Goal: Find specific page/section

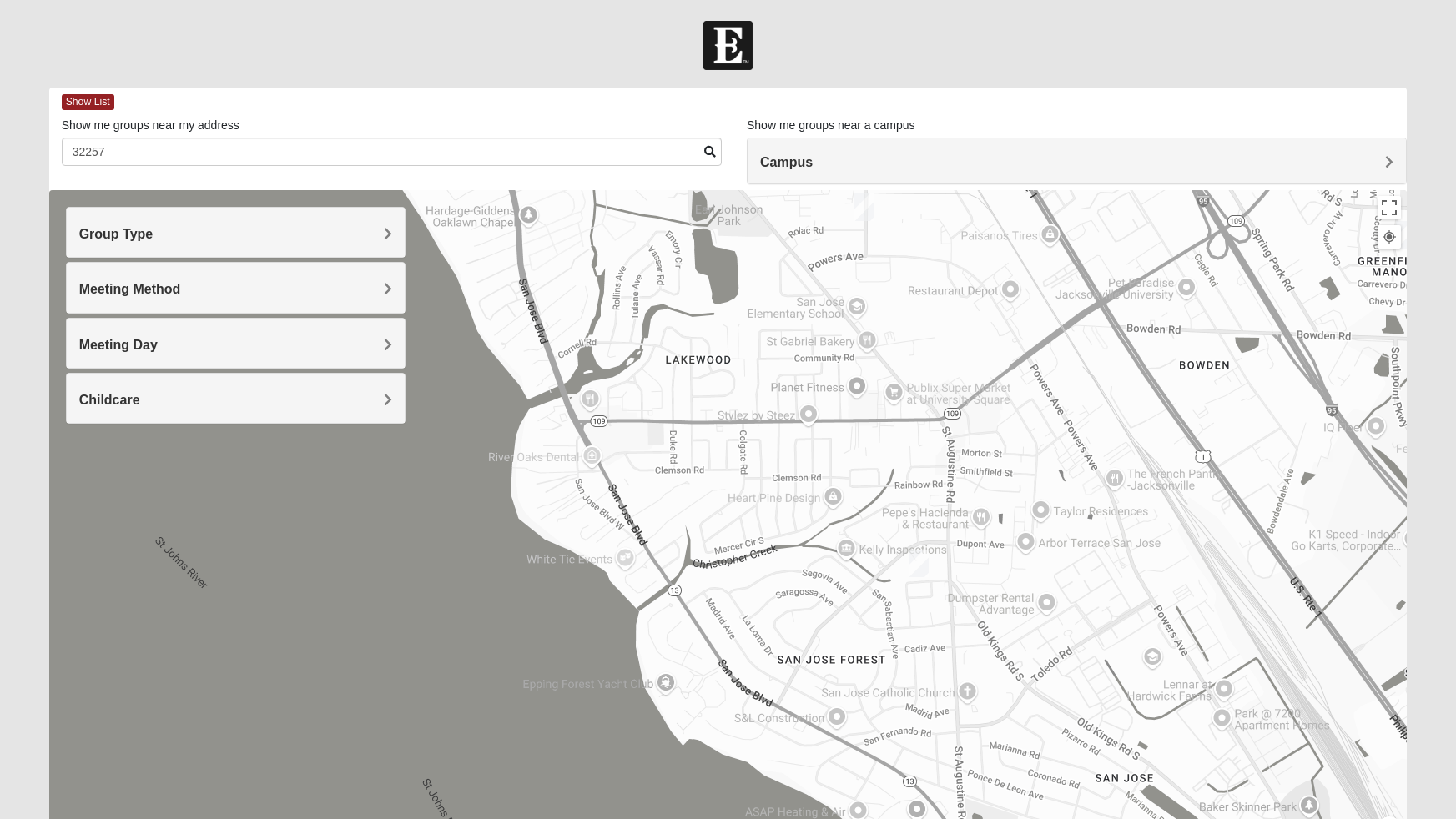
scroll to position [15, 0]
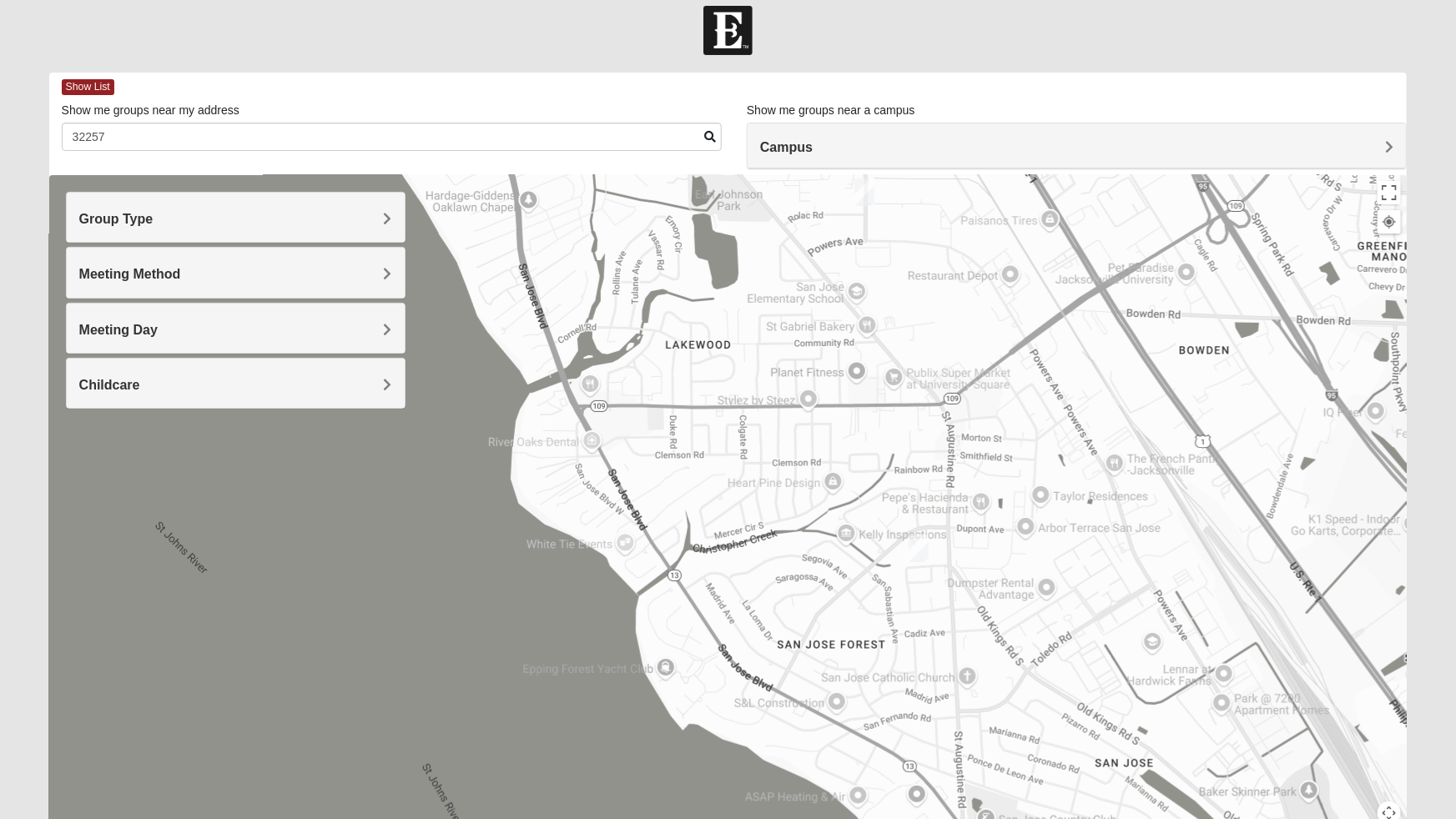
click at [869, 197] on img "Mixed Brown 32207" at bounding box center [863, 192] width 33 height 41
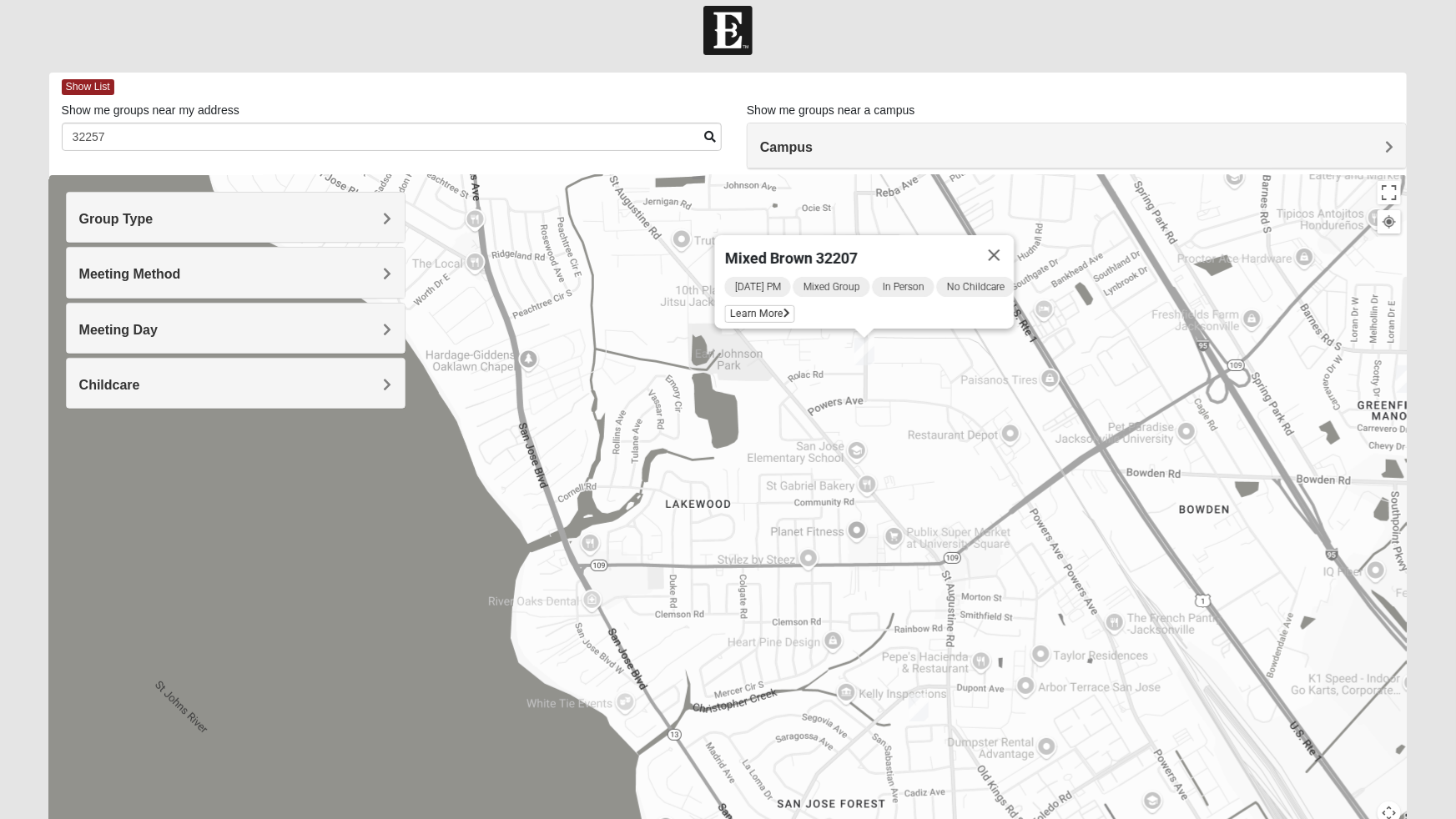
click at [904, 152] on h4 "Campus" at bounding box center [1077, 147] width 633 height 16
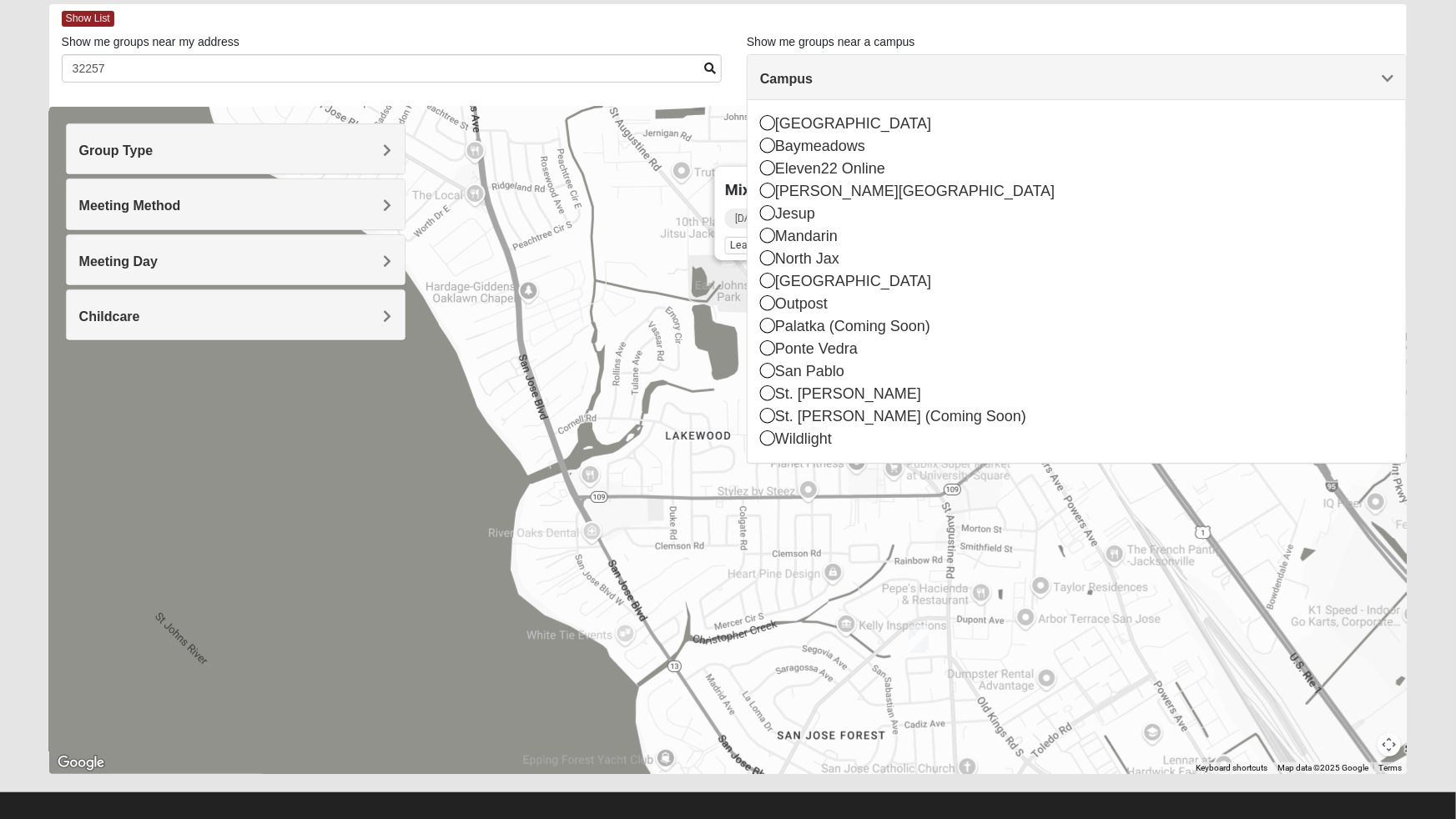
scroll to position [83, 0]
click at [1215, 566] on div "Mixed Brown 32207 [DATE] PM Mixed Group In Person No Childcare Learn More" at bounding box center [728, 440] width 1358 height 667
click at [812, 78] on span "Campus" at bounding box center [787, 78] width 53 height 14
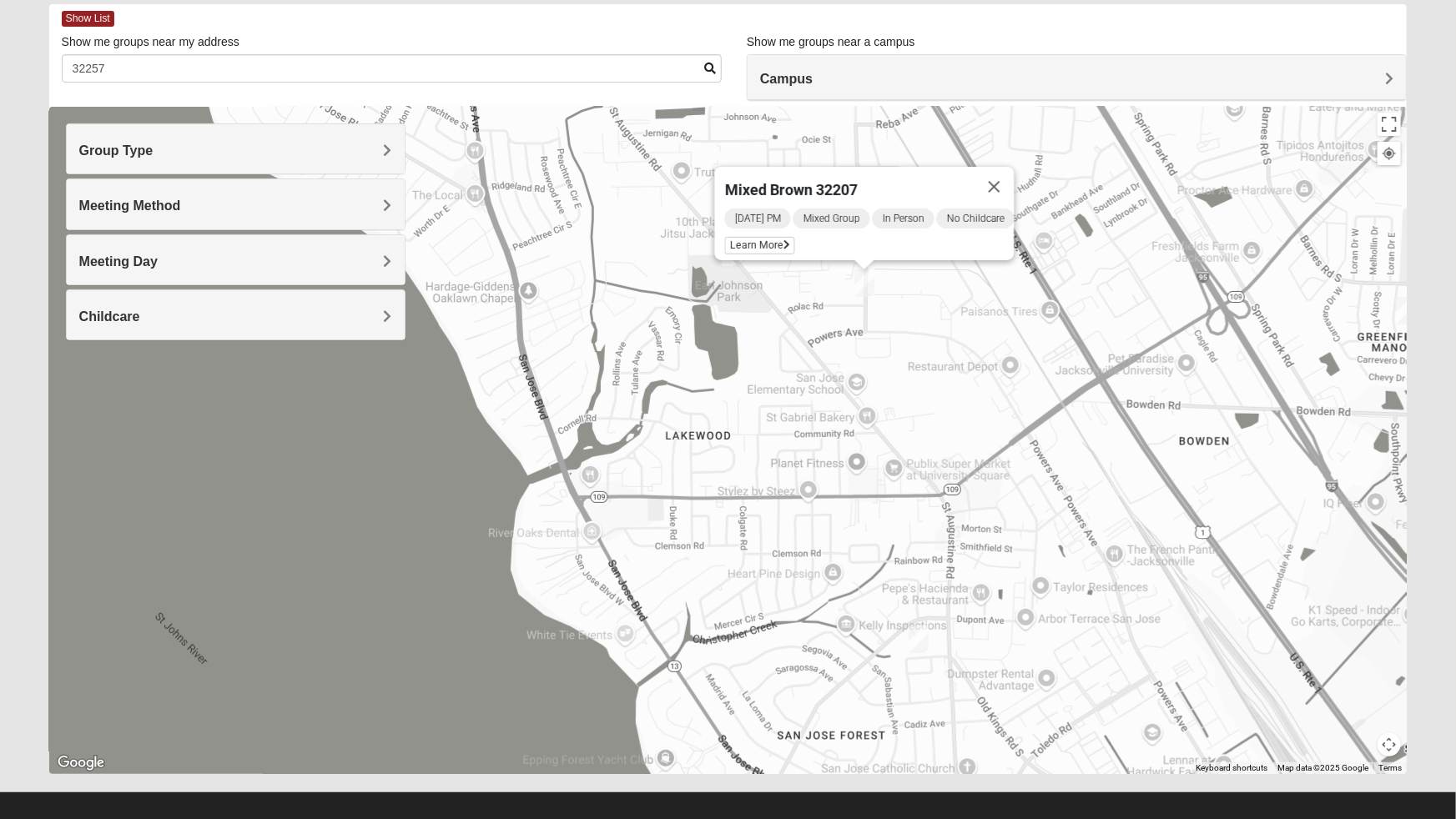
click at [812, 72] on span "Campus" at bounding box center [787, 78] width 53 height 14
click at [1378, 62] on div "Campus" at bounding box center [1076, 77] width 658 height 45
click at [1395, 66] on div "Campus" at bounding box center [1076, 77] width 658 height 45
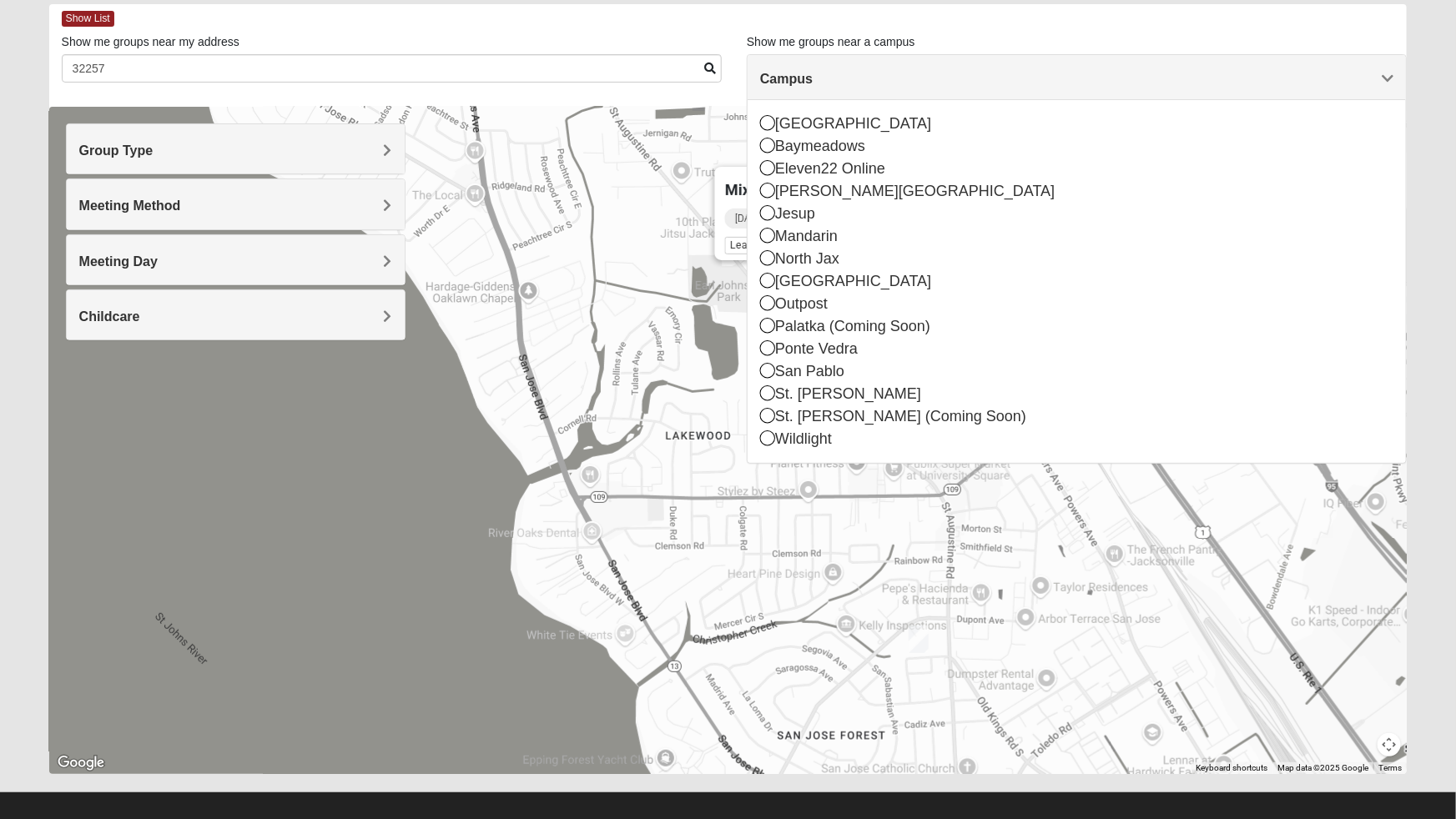
click at [766, 238] on icon at bounding box center [768, 235] width 15 height 15
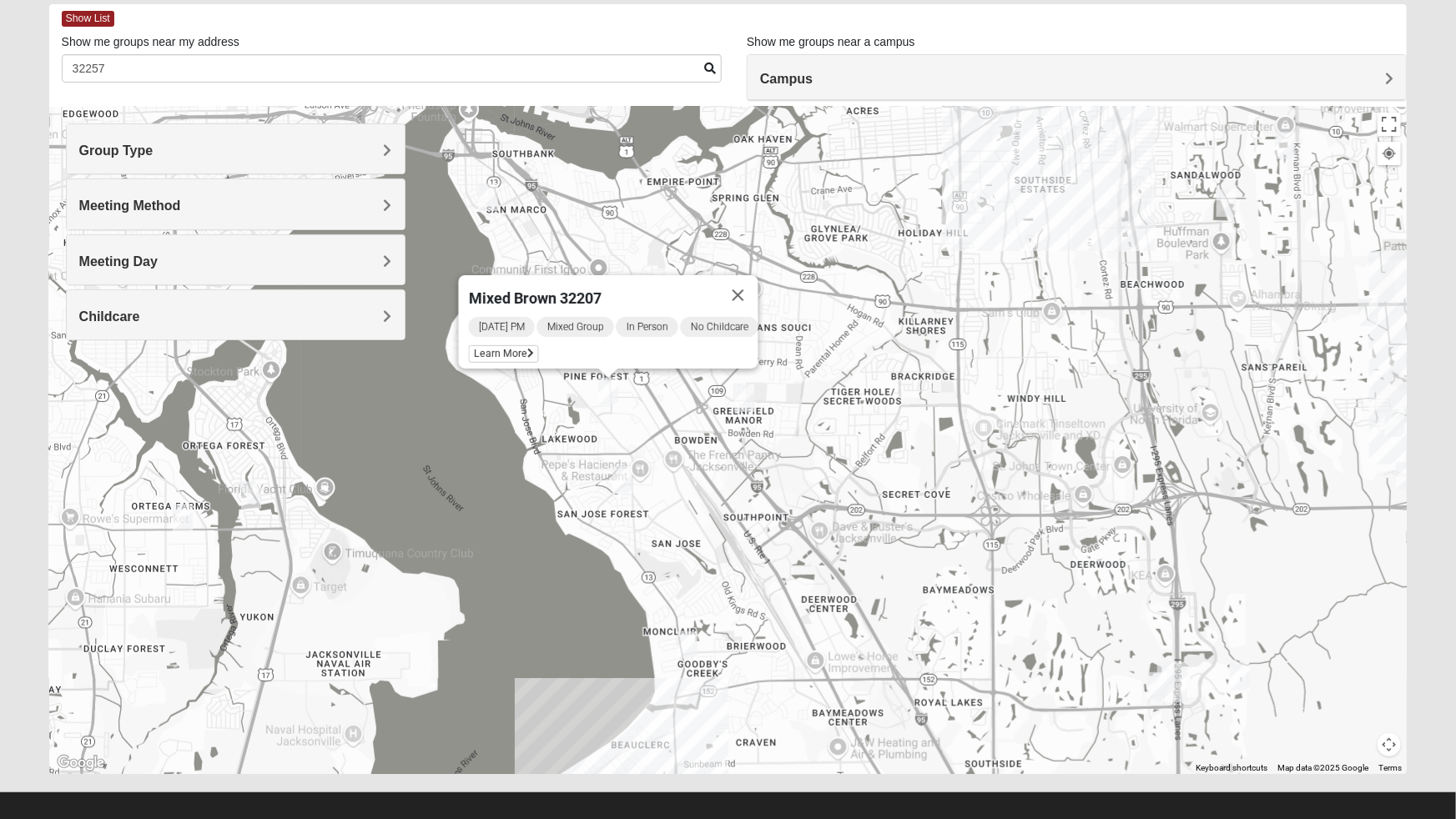
click at [188, 143] on h4 "Group Type" at bounding box center [235, 151] width 312 height 16
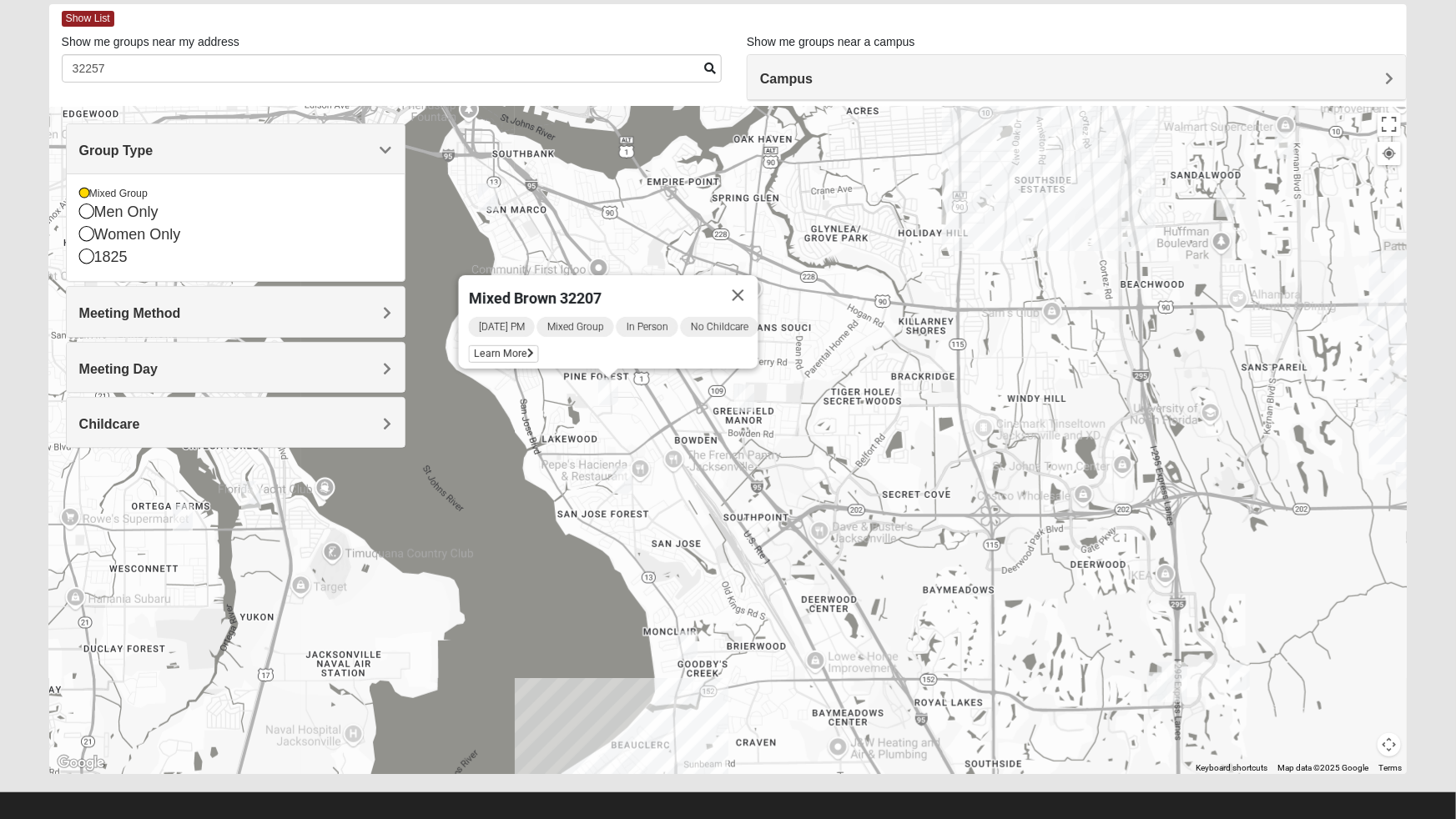
click at [100, 236] on div "Women Only" at bounding box center [235, 235] width 312 height 22
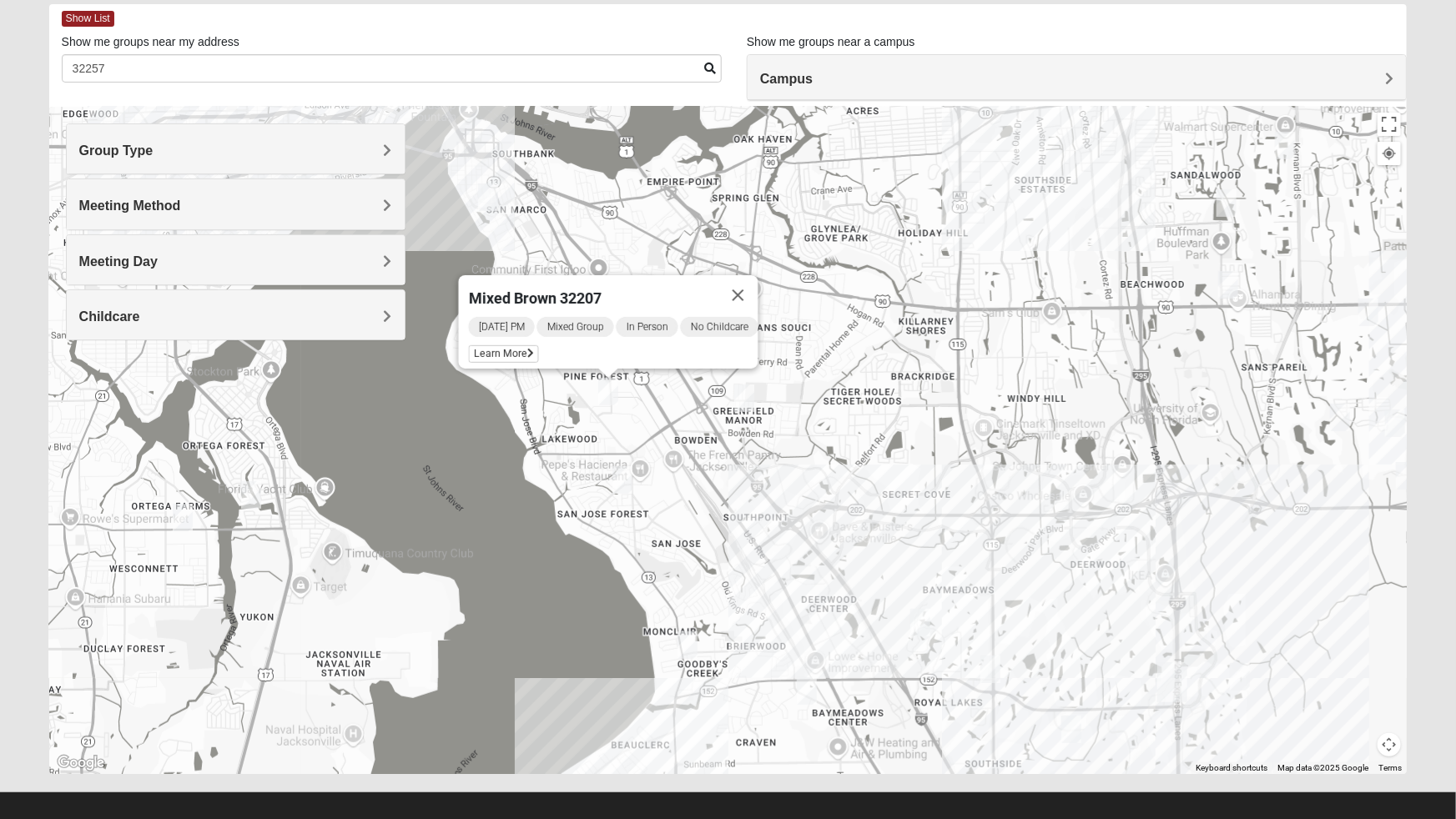
click at [745, 286] on button "Close" at bounding box center [737, 295] width 40 height 40
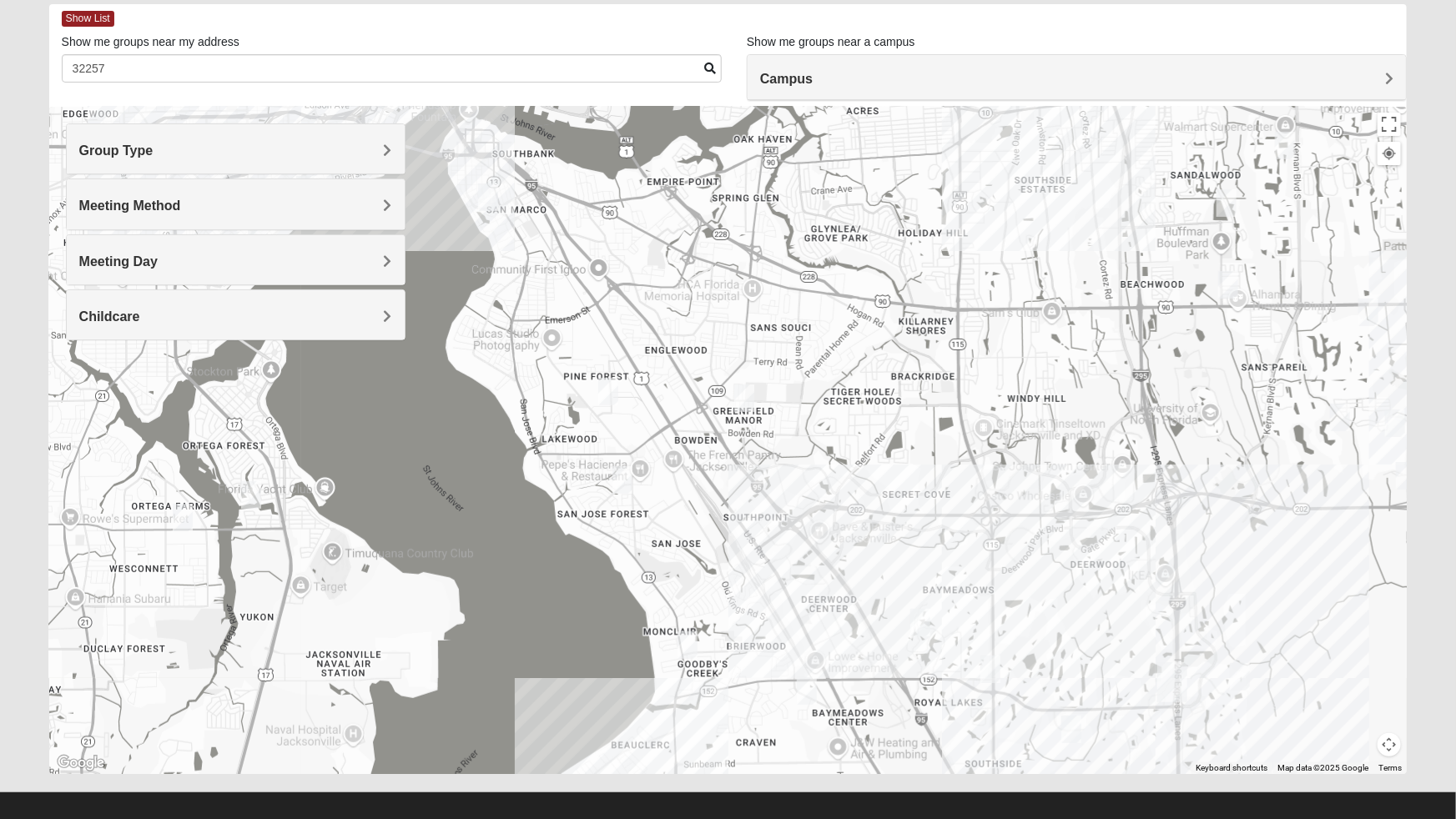
click at [746, 399] on img "Mixed Hunt 32216" at bounding box center [743, 398] width 33 height 41
click at [884, 285] on button "Close" at bounding box center [873, 301] width 40 height 40
click at [919, 622] on img "Women’s Bowie 32256 Southside Baymeadows" at bounding box center [920, 622] width 33 height 41
click at [1081, 507] on button "Close" at bounding box center [1074, 525] width 40 height 40
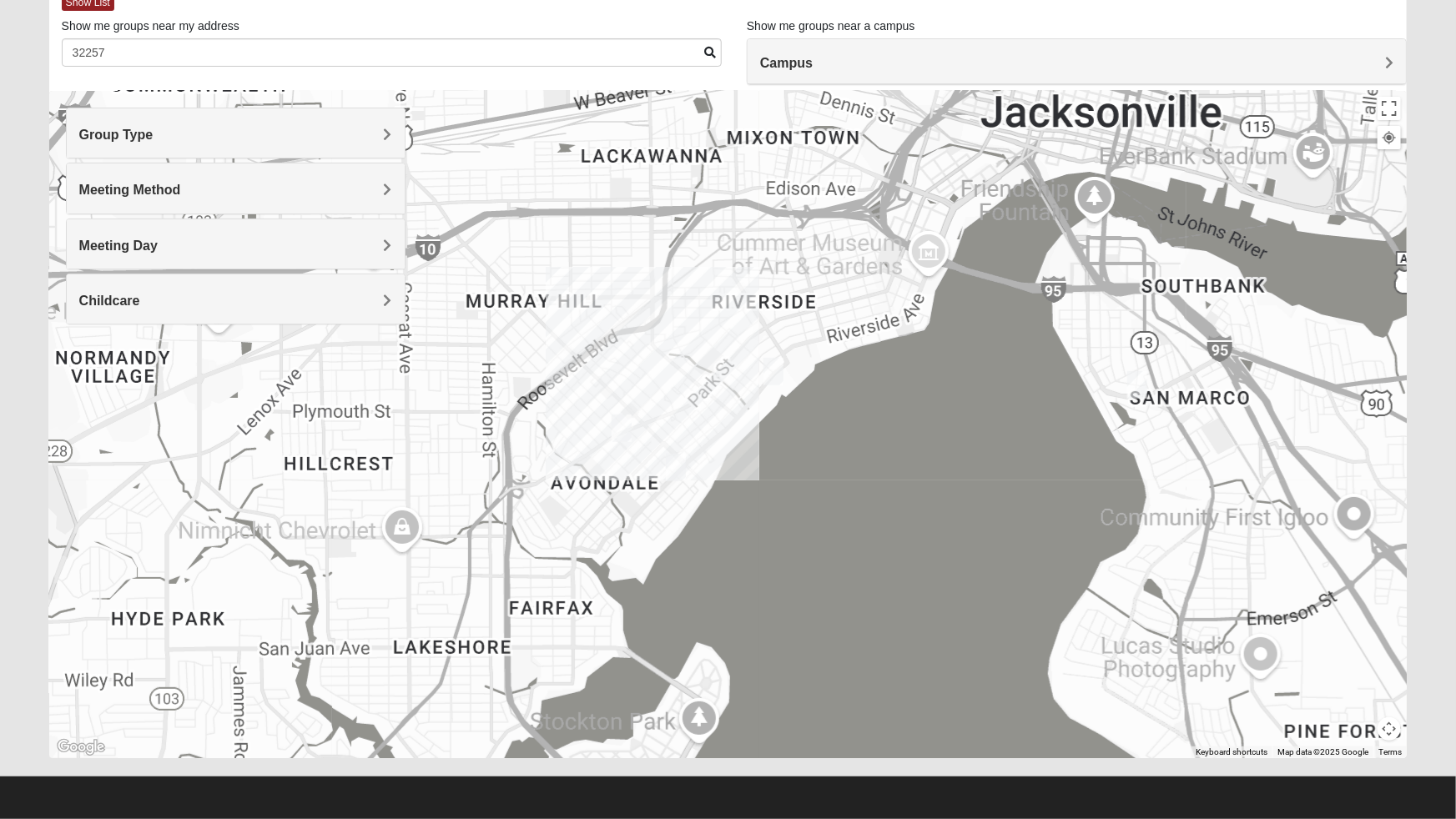
click at [638, 440] on img "Womens Ventura 32205" at bounding box center [621, 428] width 33 height 41
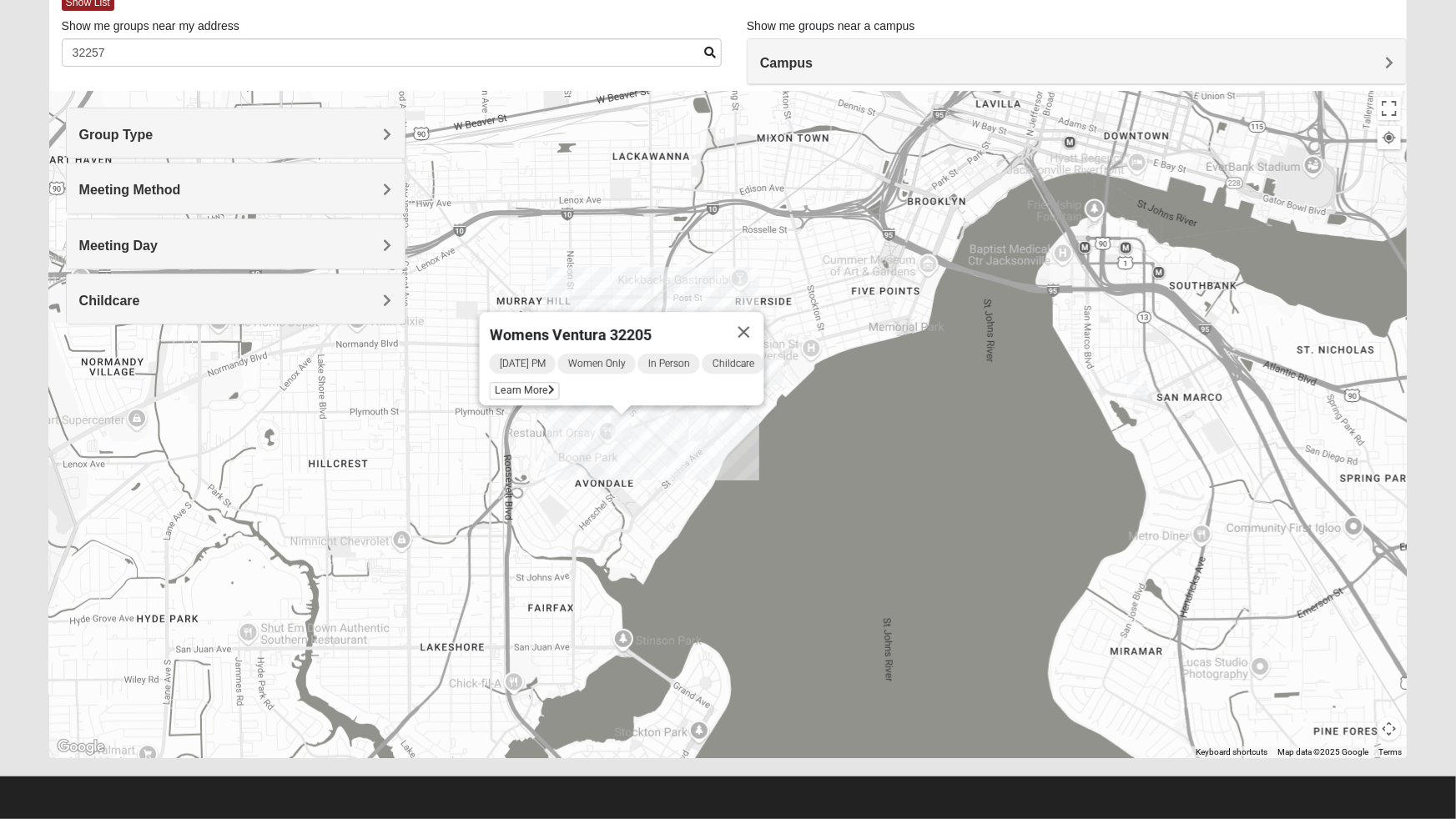
click at [761, 312] on button "Close" at bounding box center [742, 331] width 40 height 40
click at [676, 461] on img "Womens Elksnis 32205" at bounding box center [675, 467] width 33 height 41
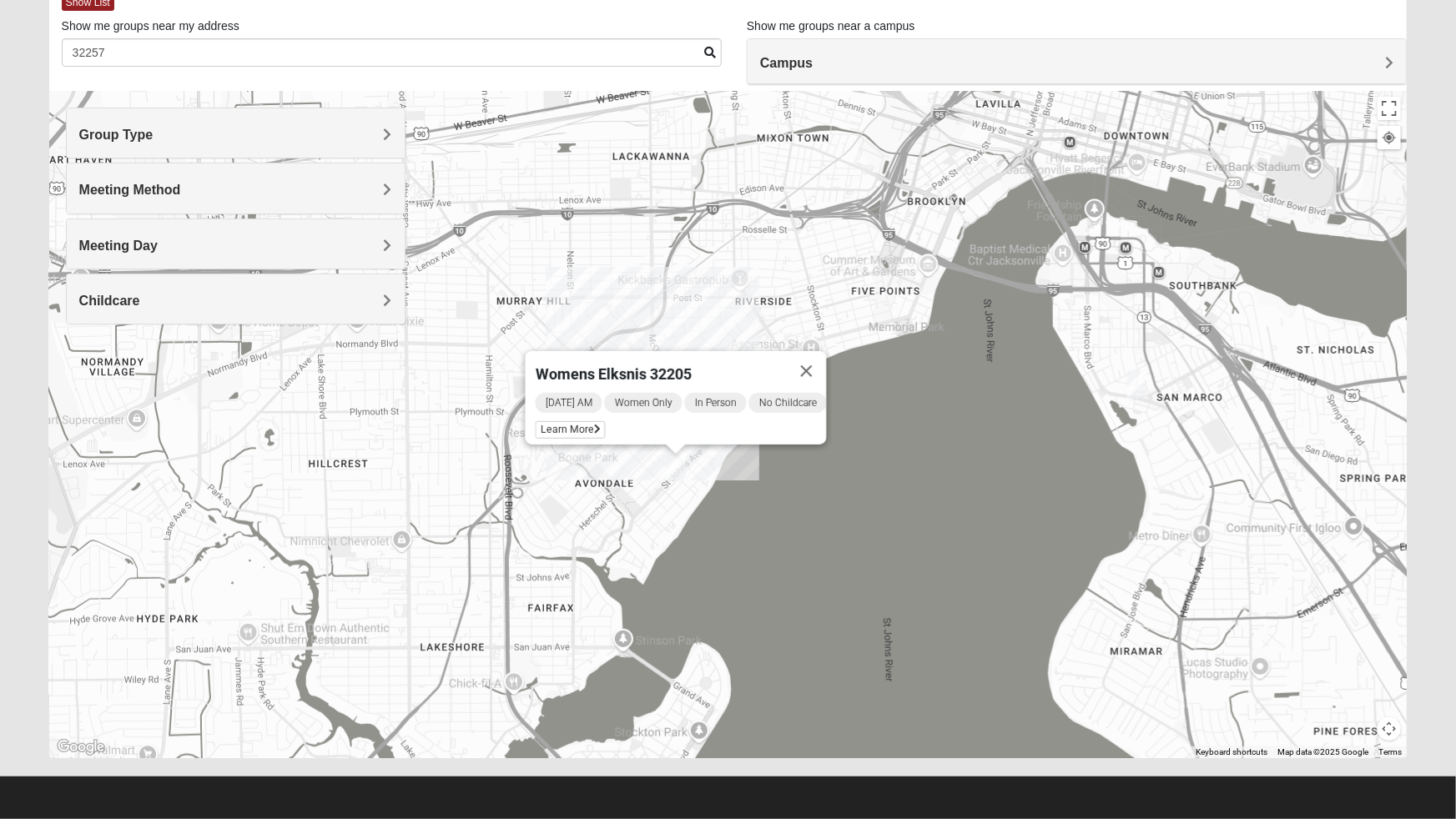
click at [818, 365] on button "Close" at bounding box center [805, 370] width 40 height 40
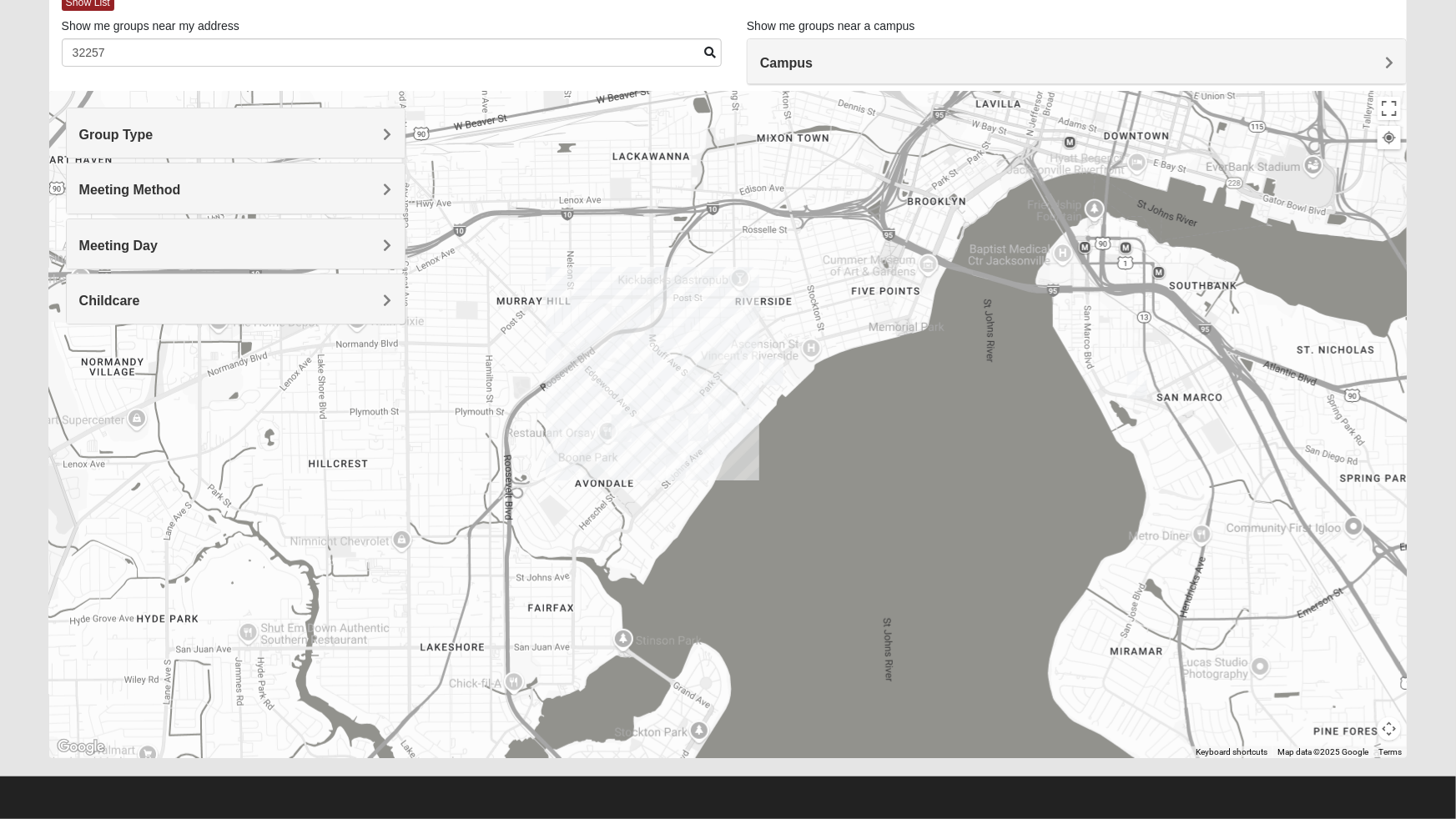
click at [706, 436] on img "Womens Puckett 32205" at bounding box center [697, 427] width 33 height 41
click at [837, 324] on button "Close" at bounding box center [828, 330] width 40 height 40
click at [734, 404] on img "Womens Hughes 32205" at bounding box center [731, 410] width 33 height 41
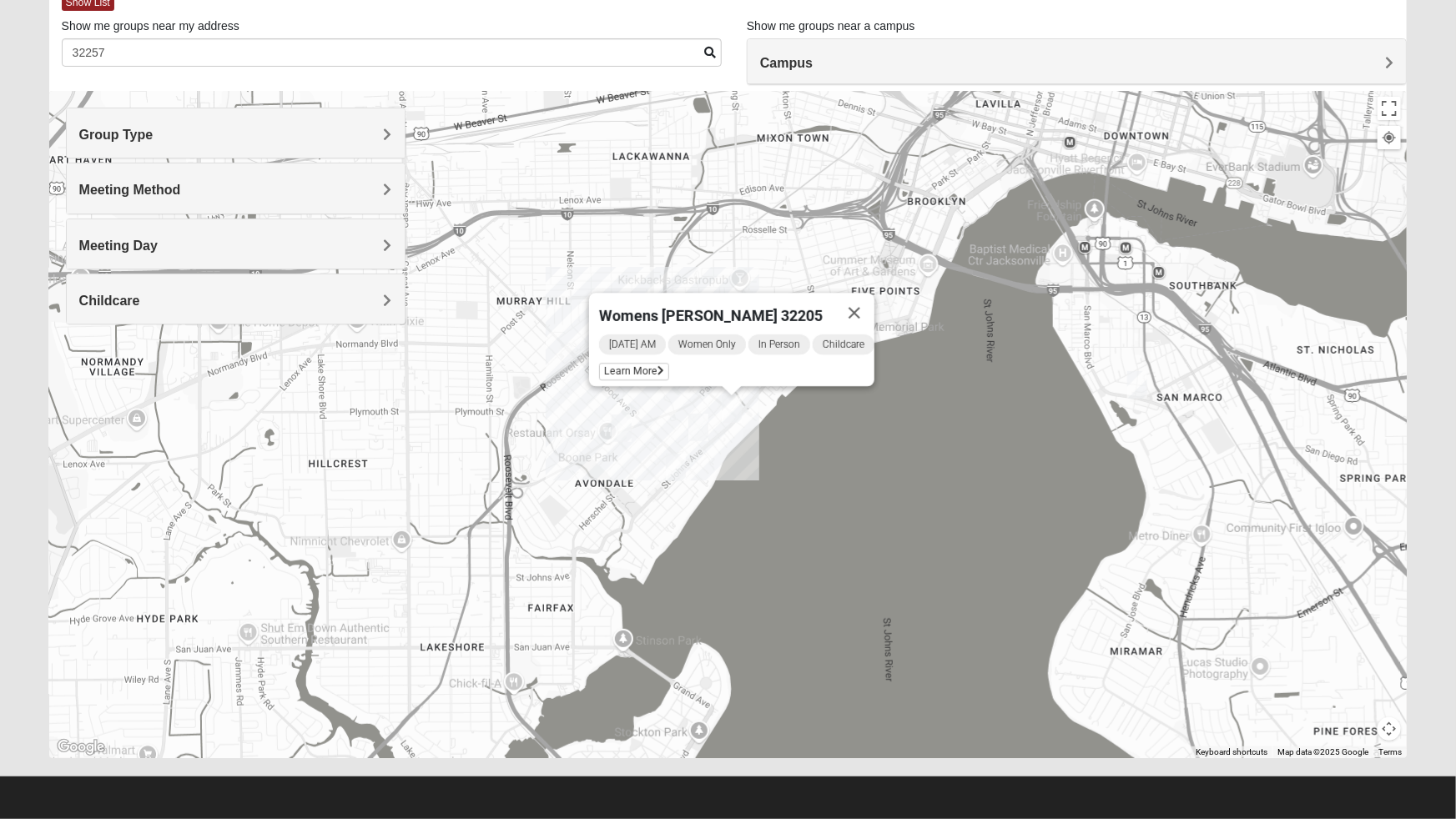
click at [874, 293] on button "Close" at bounding box center [854, 312] width 40 height 40
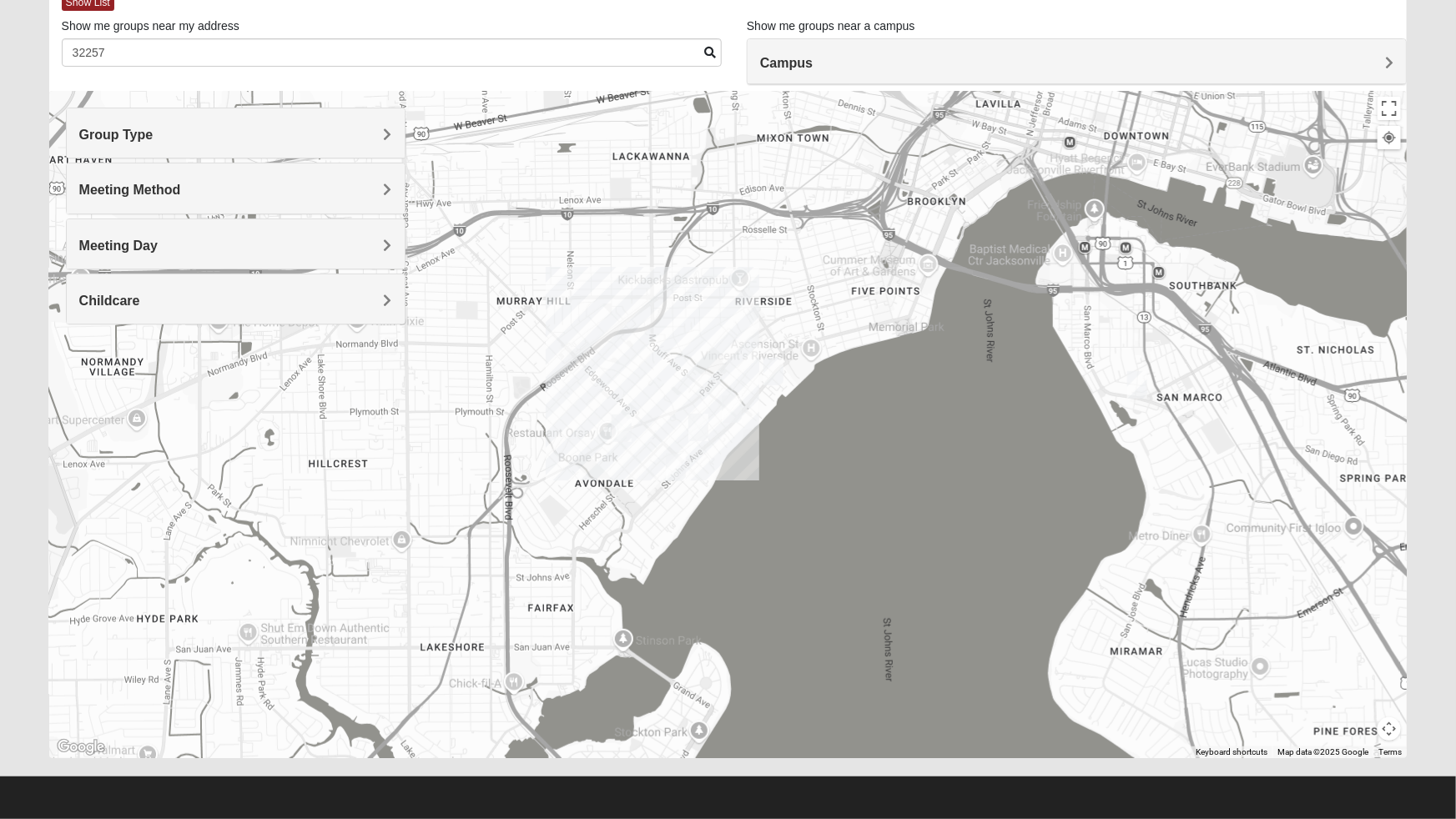
click at [778, 367] on img "Womens VanCuren 32205" at bounding box center [773, 371] width 33 height 41
click at [919, 255] on button "Close" at bounding box center [903, 275] width 40 height 40
click at [181, 257] on div "Meeting Day" at bounding box center [235, 244] width 338 height 49
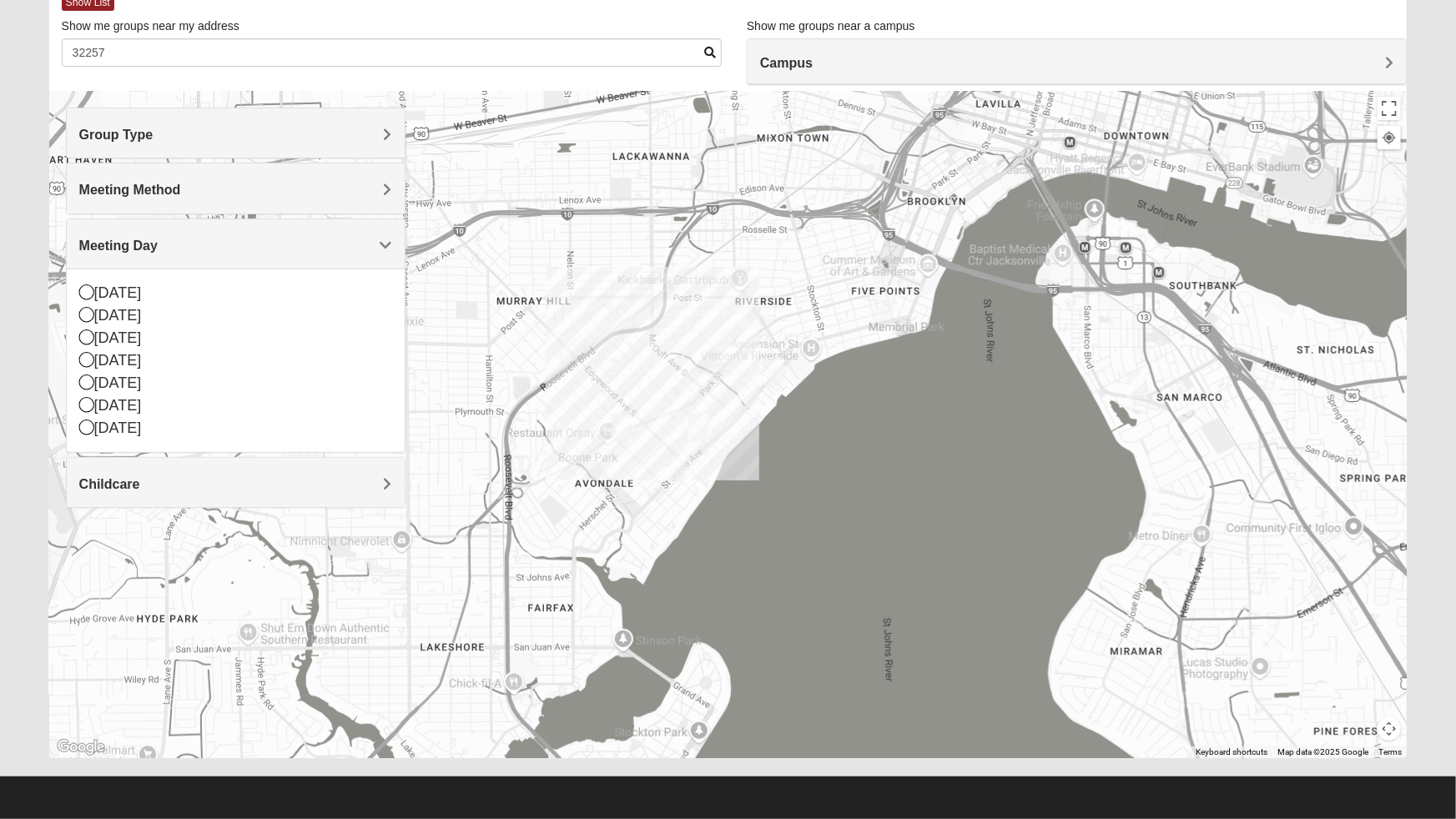
click at [88, 293] on icon at bounding box center [87, 292] width 15 height 15
